Goal: Information Seeking & Learning: Learn about a topic

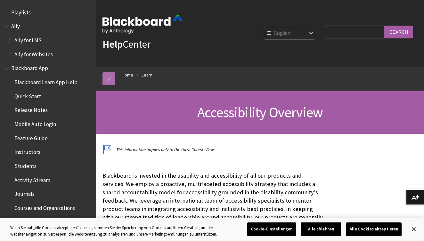
scroll to position [548, 0]
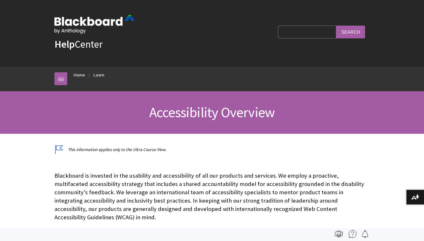
scroll to position [548, 0]
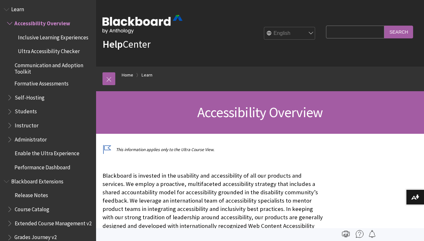
click at [312, 27] on div "English عربية Català Cymraeg Deutsch Español Suomi Français עברית Italiano 日本語 …" at bounding box center [289, 33] width 51 height 13
select select "/de-de/Learn/Accessibility_Overview"
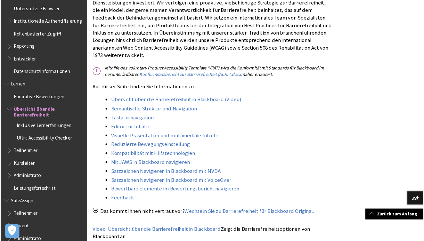
scroll to position [151, 0]
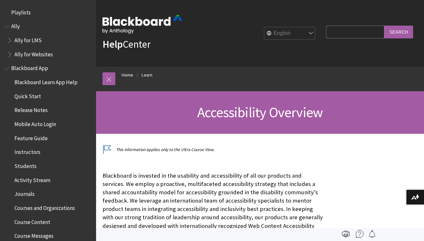
scroll to position [548, 0]
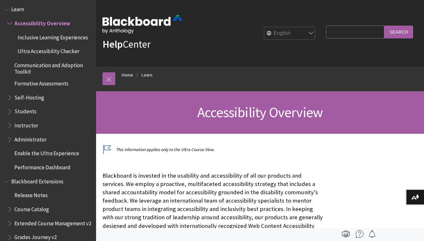
select select "/de-de/Learn/Accessibility_Overview"
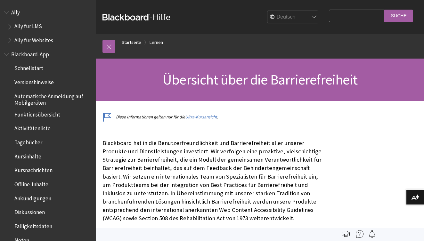
scroll to position [416, 0]
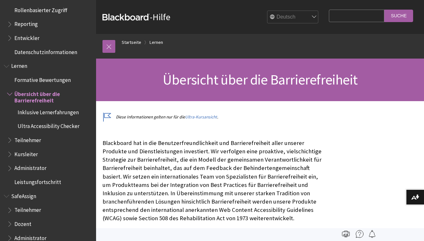
click at [22, 61] on span "Lernen" at bounding box center [19, 65] width 16 height 9
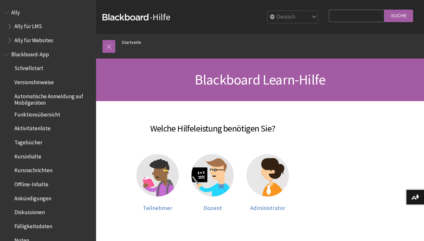
scroll to position [384, 0]
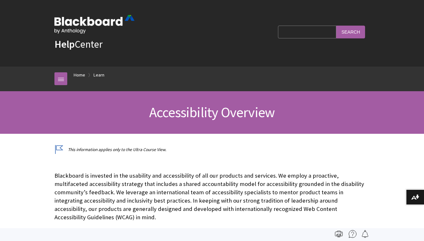
scroll to position [548, 0]
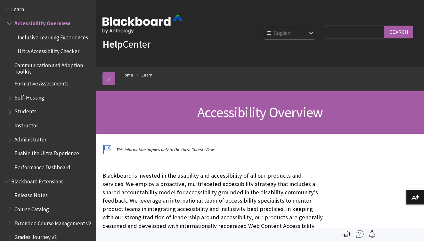
select select "/de-de/Learn/Accessibility_Overview"
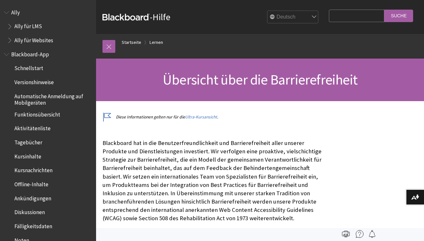
scroll to position [416, 0]
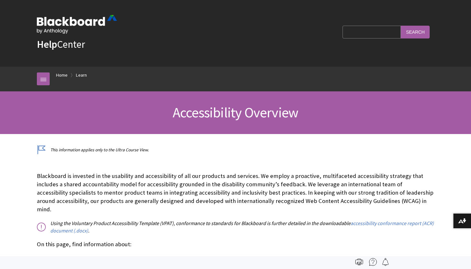
scroll to position [548, 0]
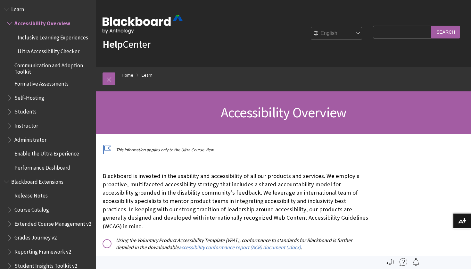
select select "/de-de/Learn/Accessibility_Overview"
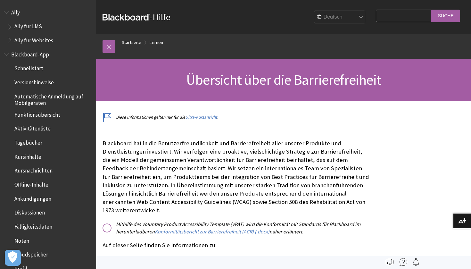
scroll to position [389, 0]
